Goal: Find specific page/section: Find specific page/section

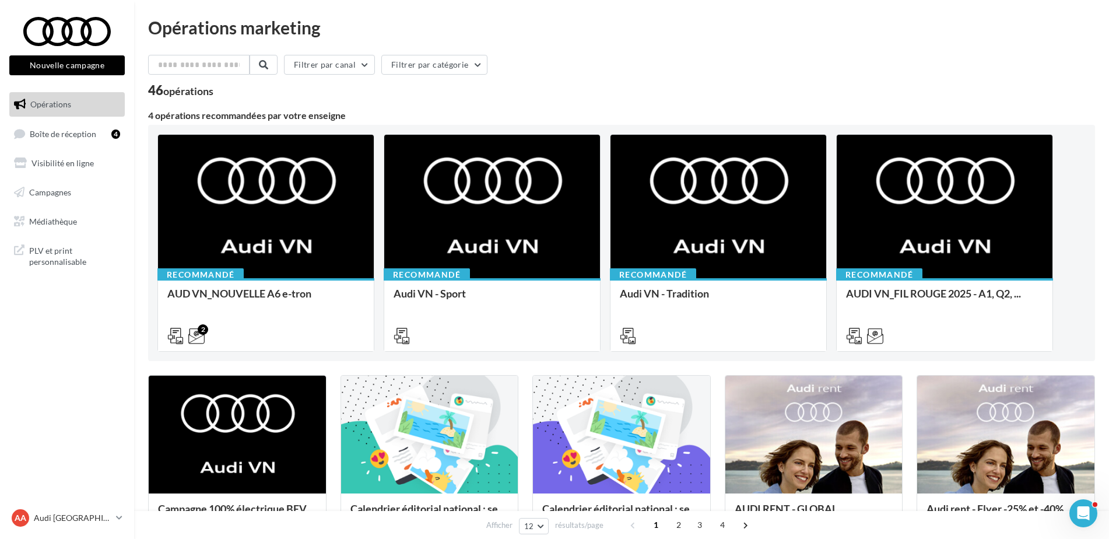
click at [97, 150] on ul "Opérations Boîte de réception 4 Visibilité en ligne Campagnes Médiathèque" at bounding box center [67, 162] width 125 height 150
click at [80, 163] on span "Visibilité en ligne" at bounding box center [62, 163] width 62 height 10
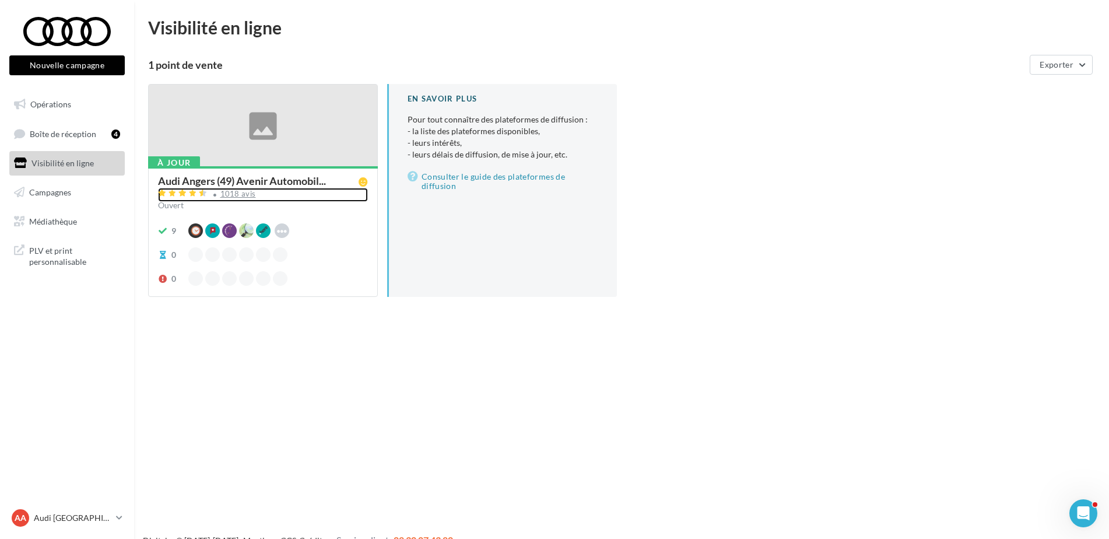
click at [223, 195] on div "1018 avis" at bounding box center [238, 194] width 36 height 8
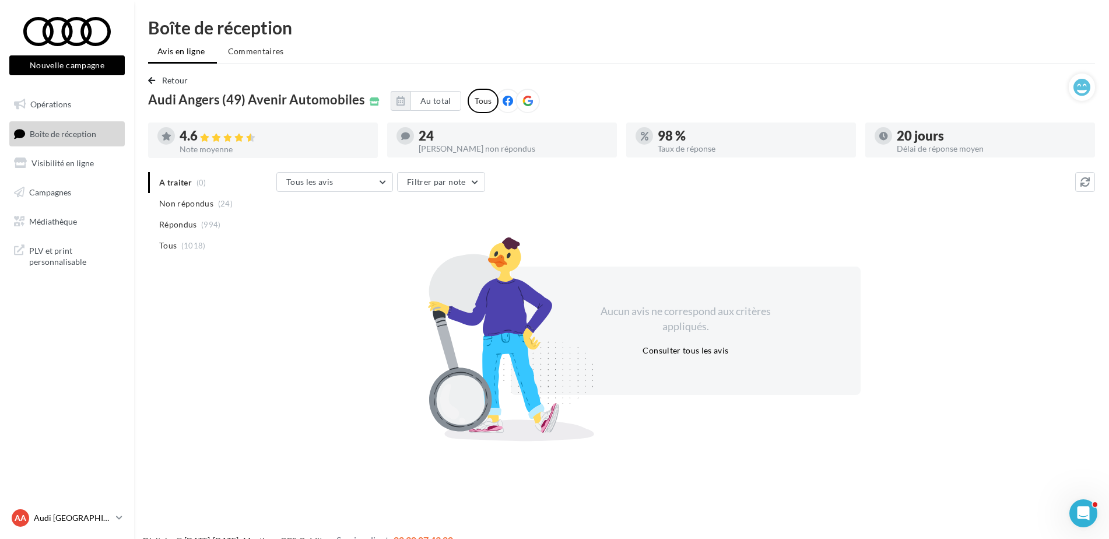
click at [85, 517] on p "Audi [GEOGRAPHIC_DATA]" at bounding box center [73, 518] width 78 height 12
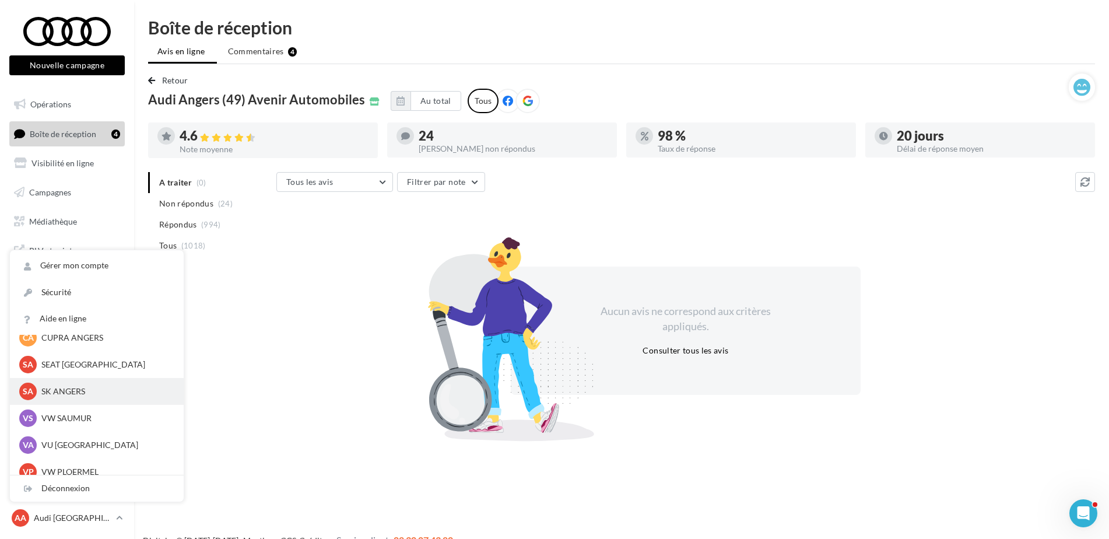
scroll to position [107, 0]
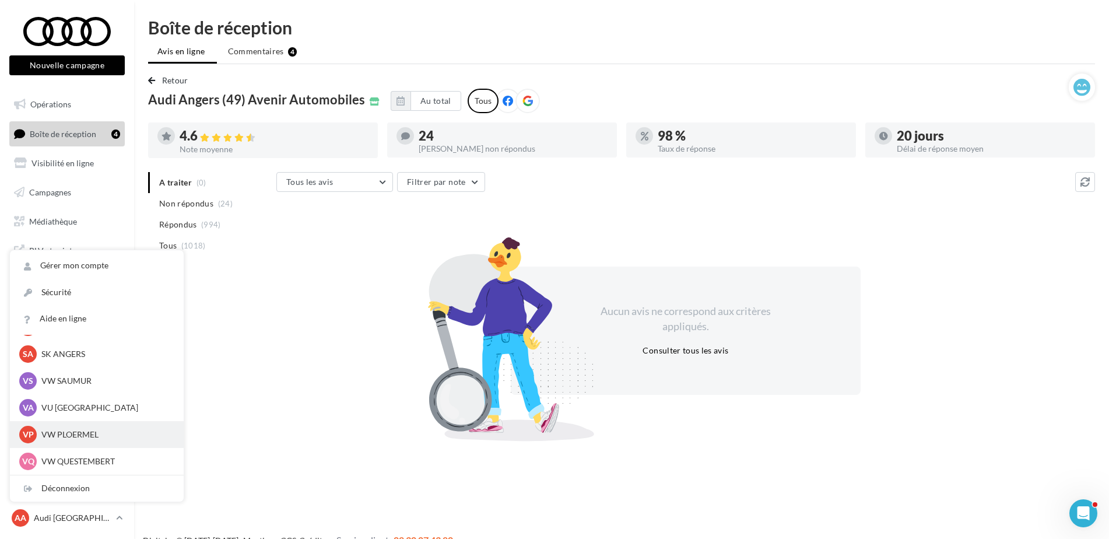
click at [95, 437] on p "VW PLOERMEL" at bounding box center [105, 434] width 128 height 12
